Goal: Task Accomplishment & Management: Manage account settings

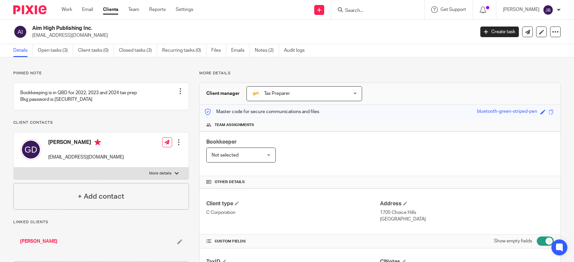
click at [378, 9] on input "Search" at bounding box center [374, 11] width 60 height 6
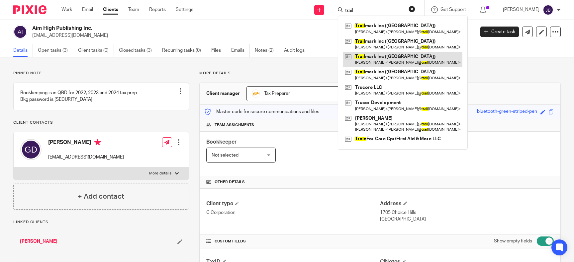
type input "trail"
click at [427, 61] on link at bounding box center [402, 59] width 119 height 15
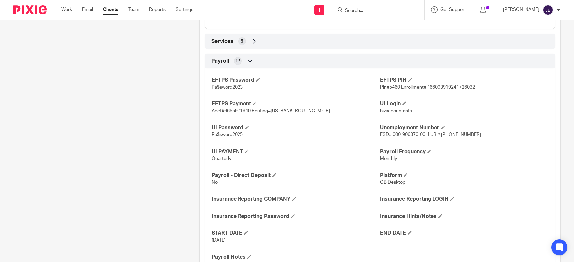
scroll to position [609, 0]
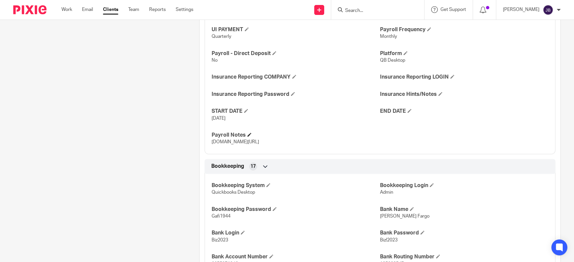
click at [250, 132] on h4 "Payroll Notes" at bounding box center [295, 135] width 168 height 7
click at [250, 134] on span at bounding box center [249, 135] width 4 height 4
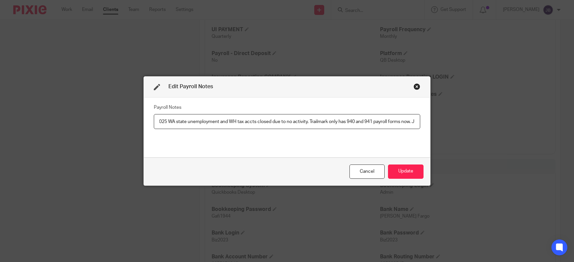
scroll to position [0, 61]
type input "[DOMAIN_NAME][URL] 08.2025 WA state unemployment and WH tax accts closed due to…"
click at [406, 173] on button "Update" at bounding box center [406, 172] width 36 height 14
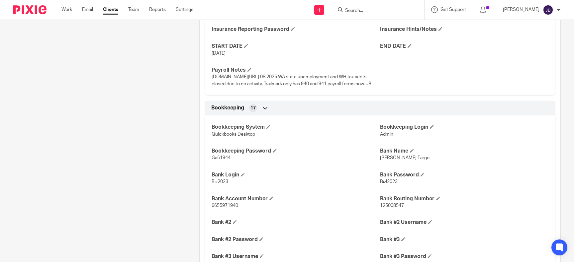
scroll to position [701, 0]
